Goal: Transaction & Acquisition: Purchase product/service

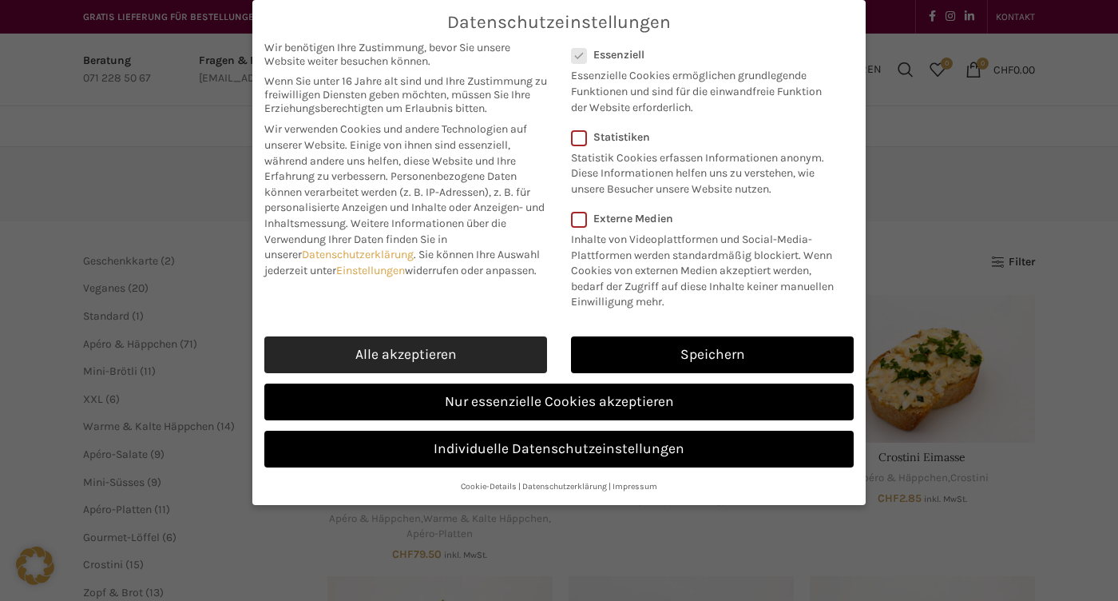
click at [407, 350] on link "Alle akzeptieren" at bounding box center [405, 354] width 283 height 37
checkbox input "true"
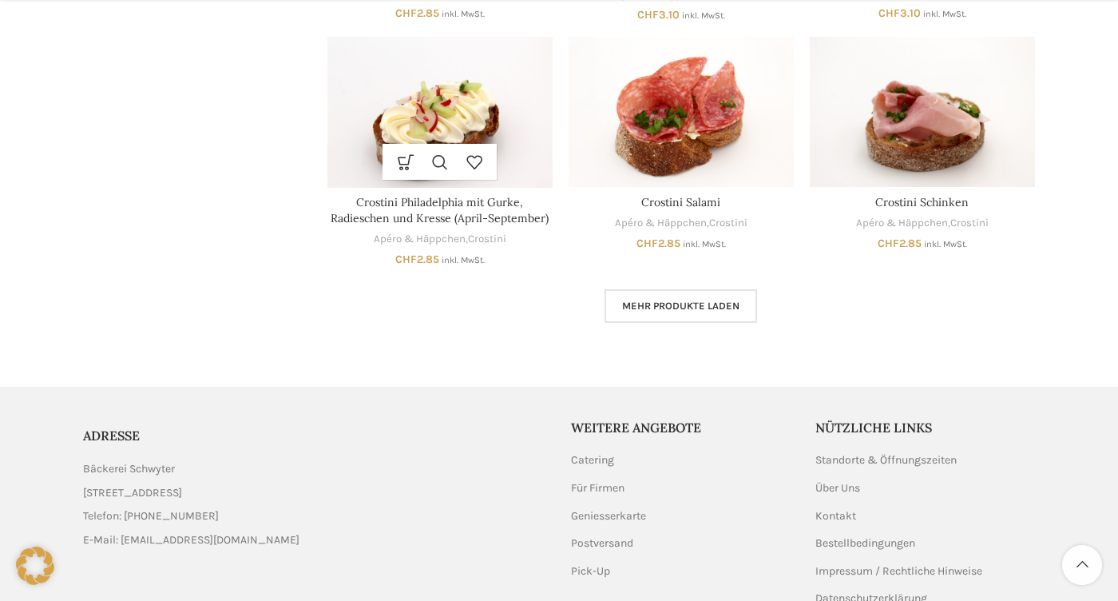
scroll to position [1014, 0]
click at [646, 300] on span "Mehr Produkte laden" at bounding box center [680, 305] width 117 height 13
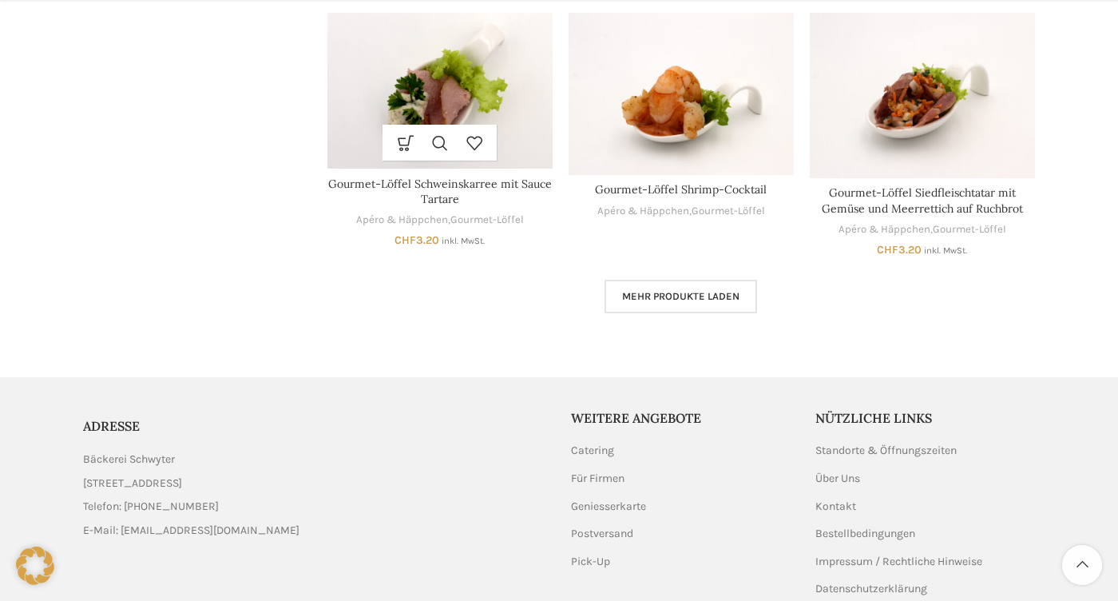
scroll to position [2064, 0]
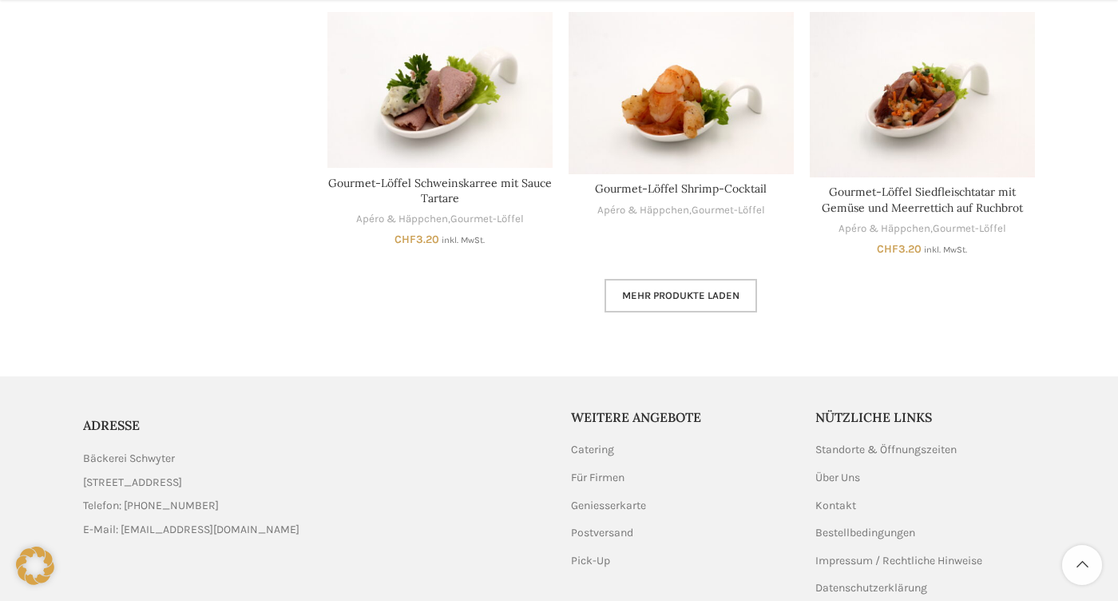
click at [636, 289] on span "Mehr Produkte laden" at bounding box center [680, 295] width 117 height 13
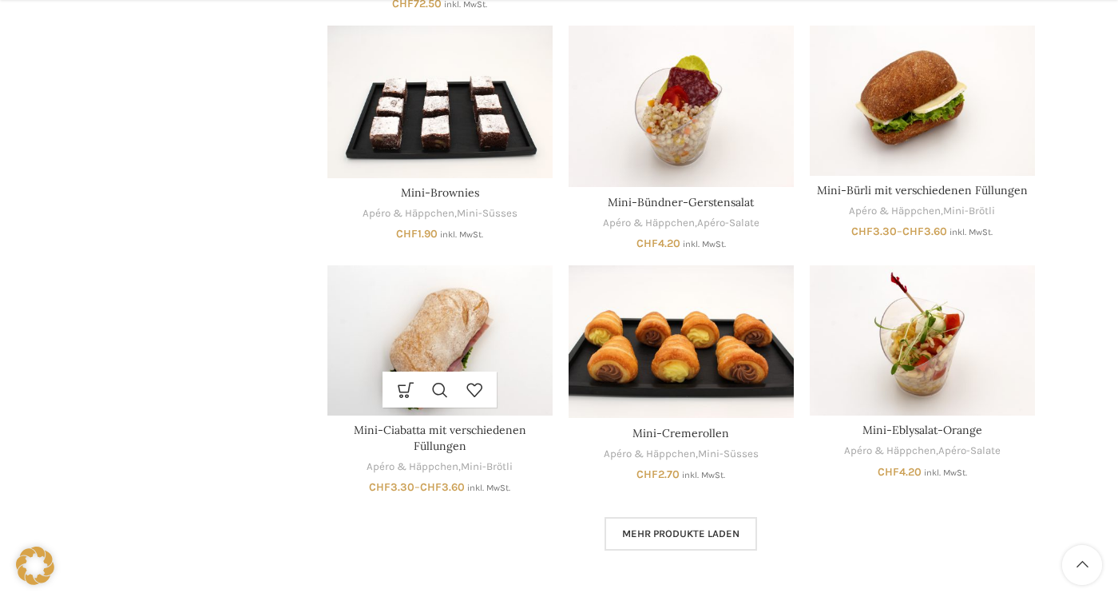
scroll to position [2821, 0]
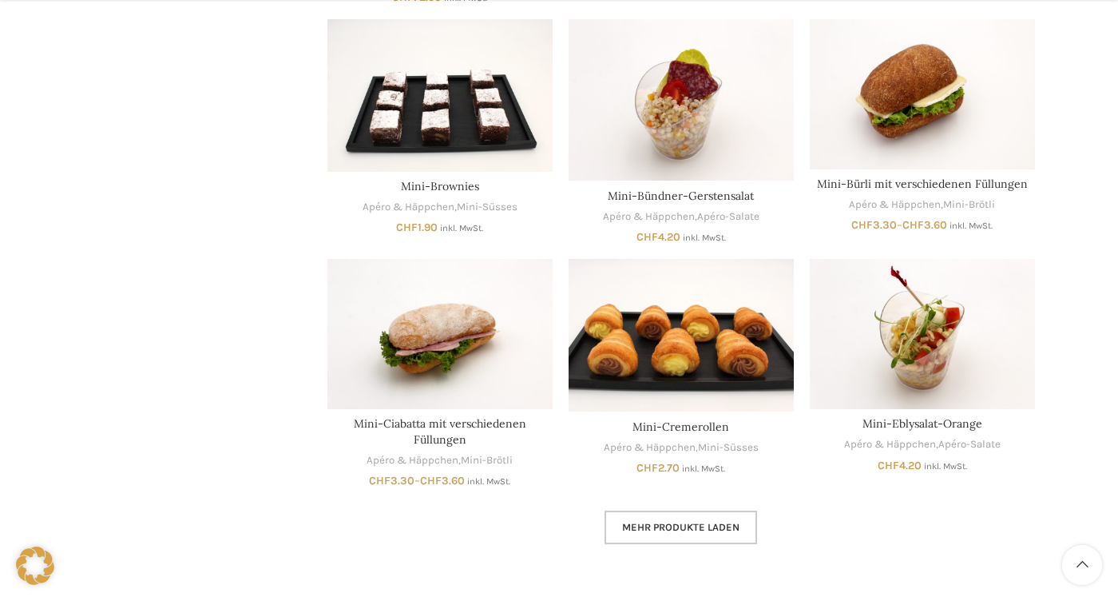
click at [625, 521] on span "Mehr Produkte laden" at bounding box center [680, 527] width 117 height 13
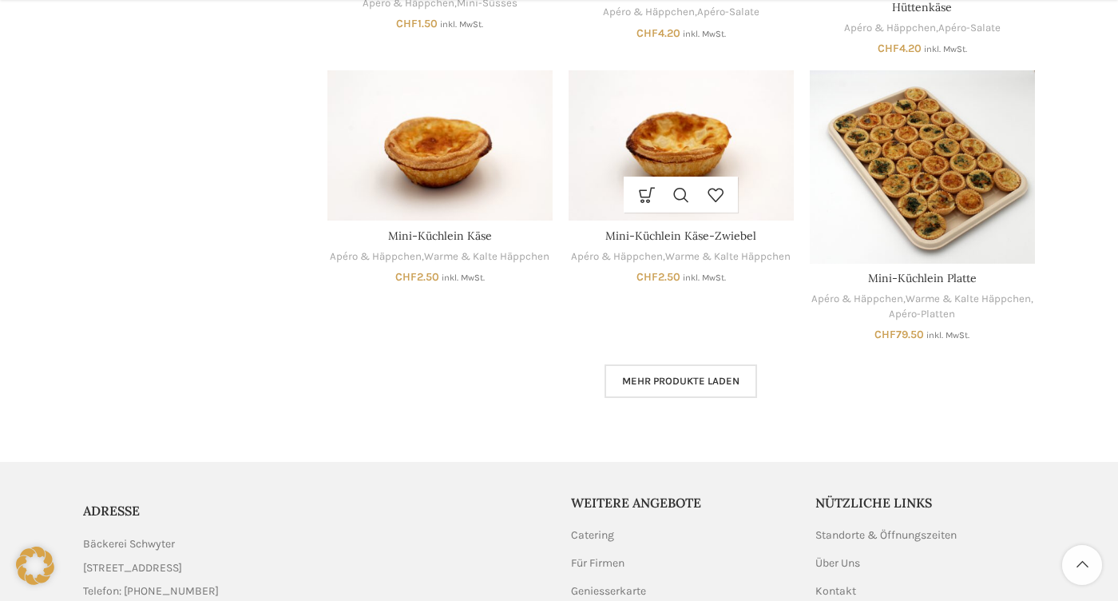
scroll to position [3954, 0]
click at [689, 374] on span "Mehr Produkte laden" at bounding box center [680, 380] width 117 height 13
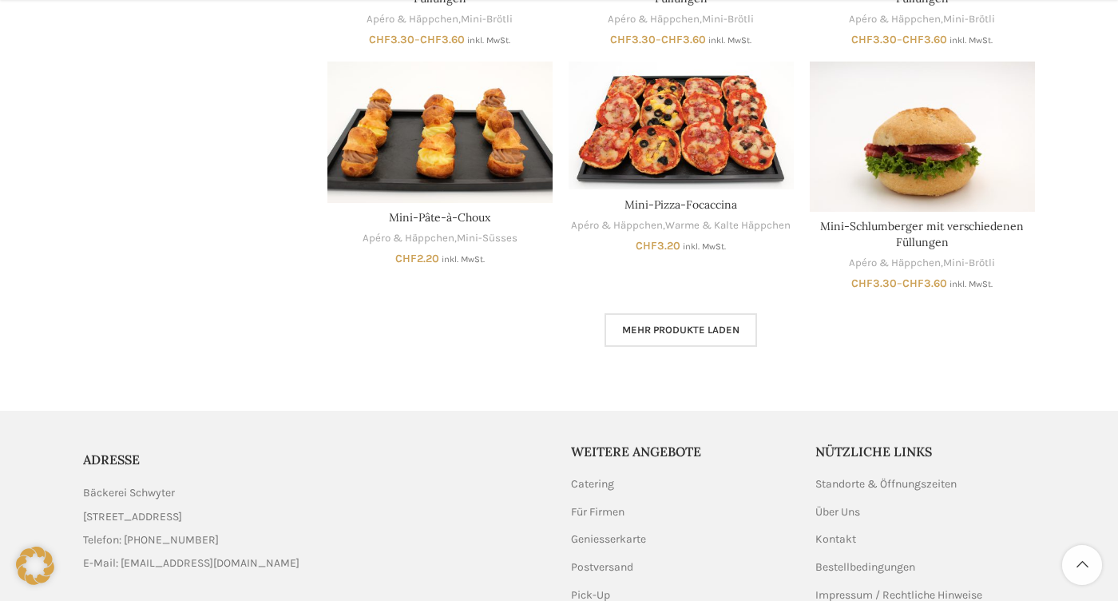
scroll to position [5011, 0]
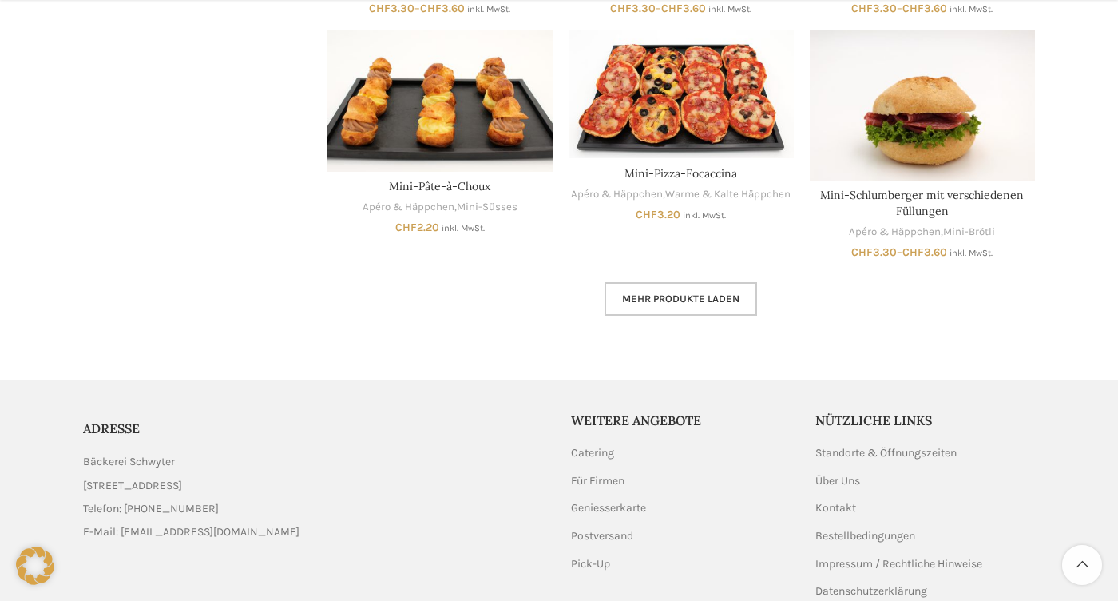
click at [653, 292] on span "Mehr Produkte laden" at bounding box center [680, 298] width 117 height 13
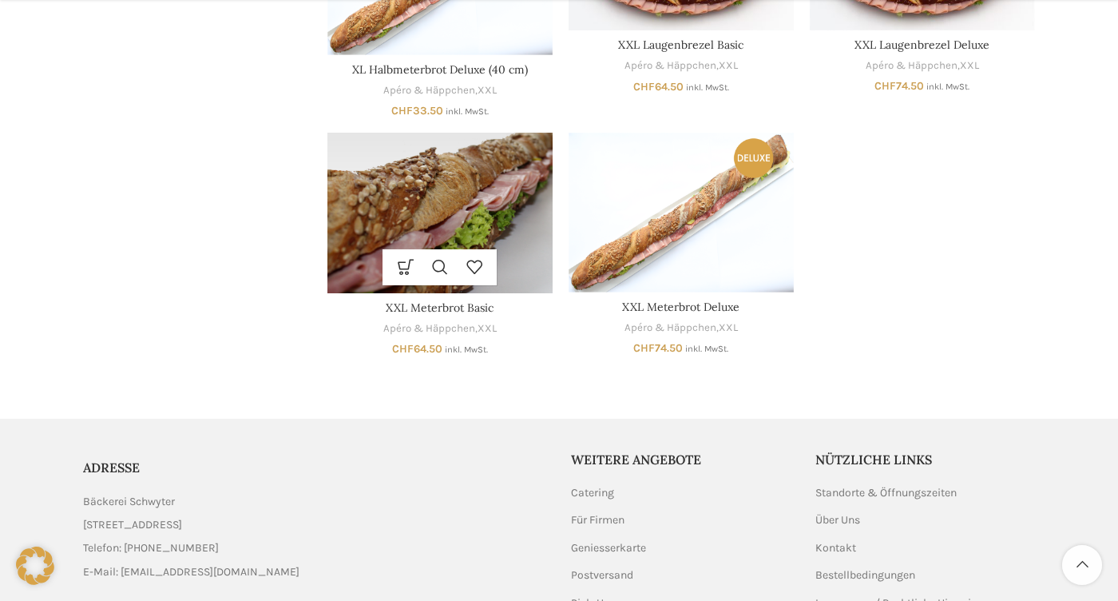
scroll to position [5901, 0]
